Goal: Information Seeking & Learning: Learn about a topic

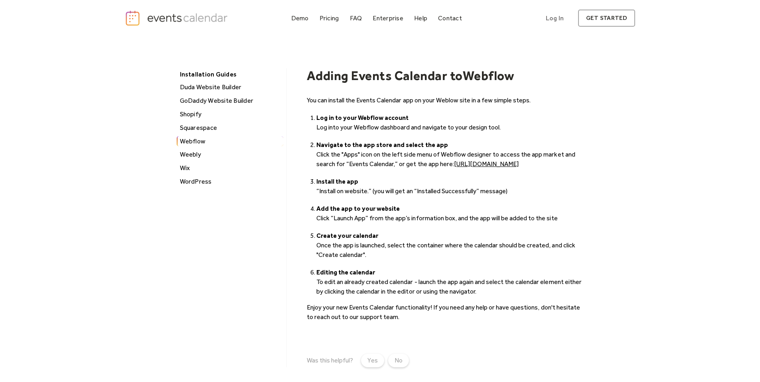
click at [190, 24] on img "home" at bounding box center [177, 18] width 105 height 16
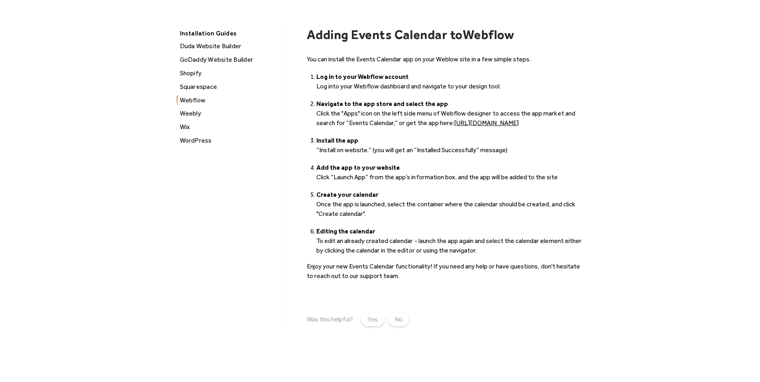
scroll to position [80, 0]
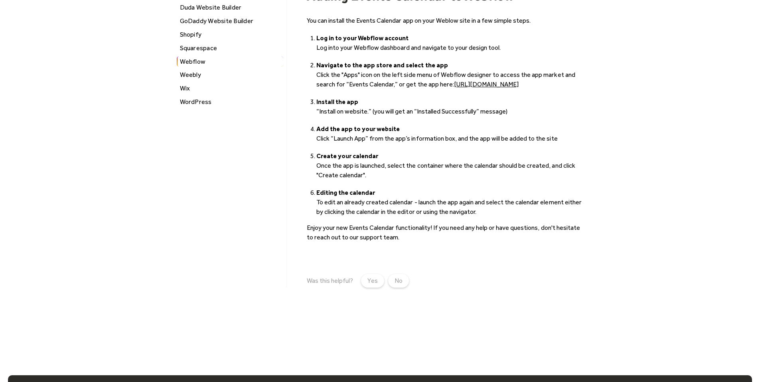
click at [480, 87] on link "https://webflow.com/apps/detail/events-calendar" at bounding box center [486, 85] width 65 height 8
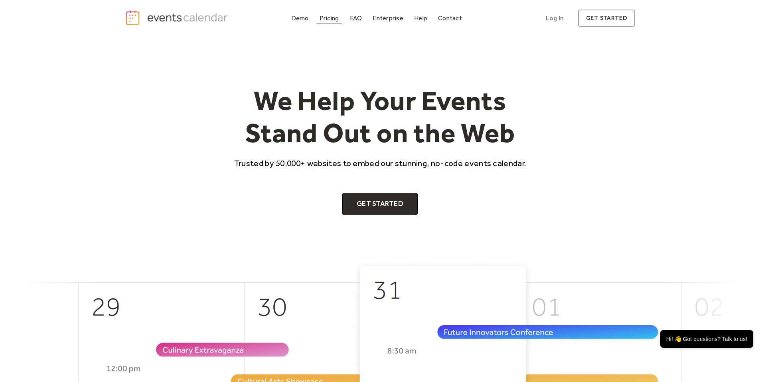
click at [333, 20] on div "Pricing" at bounding box center [329, 18] width 20 height 4
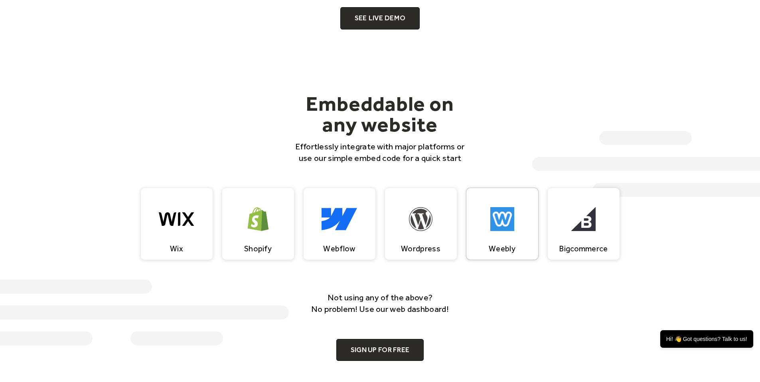
scroll to position [758, 0]
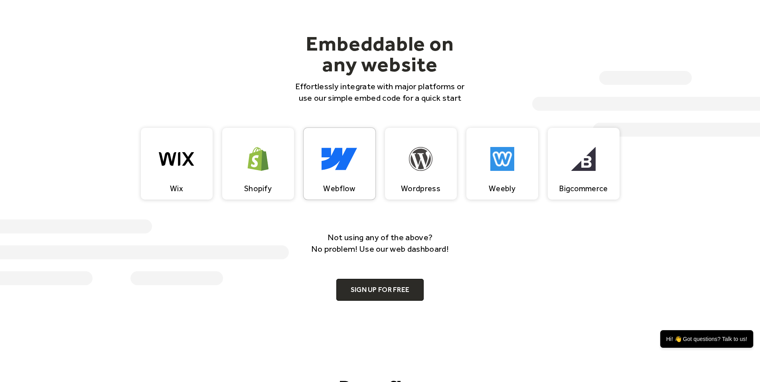
click at [345, 155] on img at bounding box center [338, 159] width 35 height 24
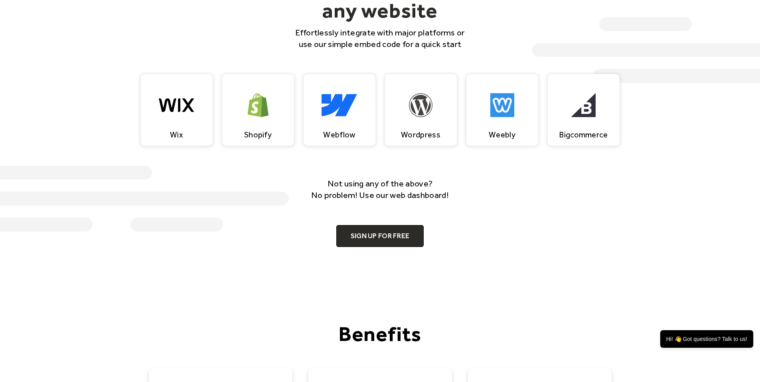
scroll to position [709, 0]
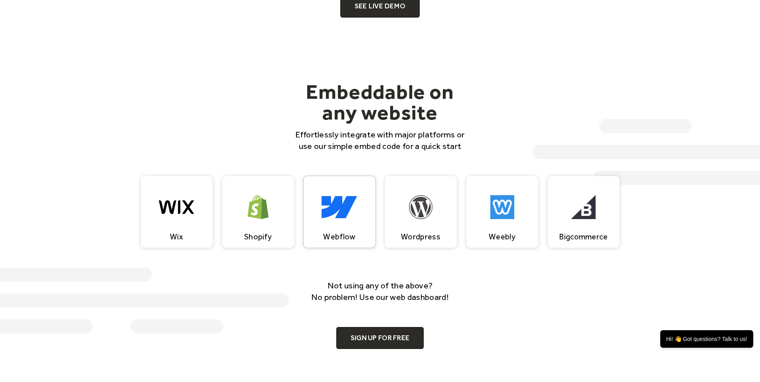
click at [358, 203] on div "Webflow" at bounding box center [339, 212] width 72 height 72
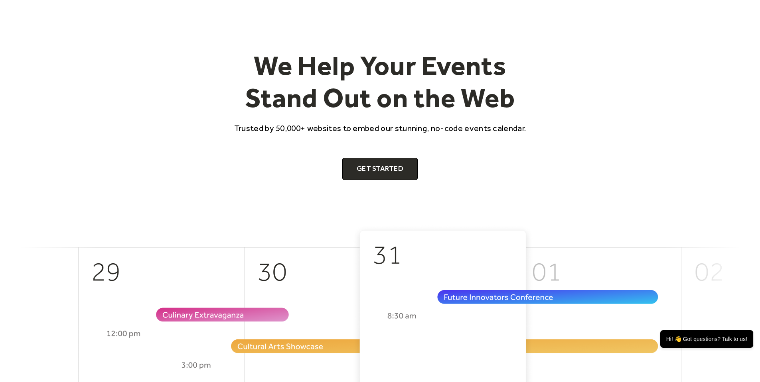
scroll to position [0, 0]
